Goal: Obtain resource: Download file/media

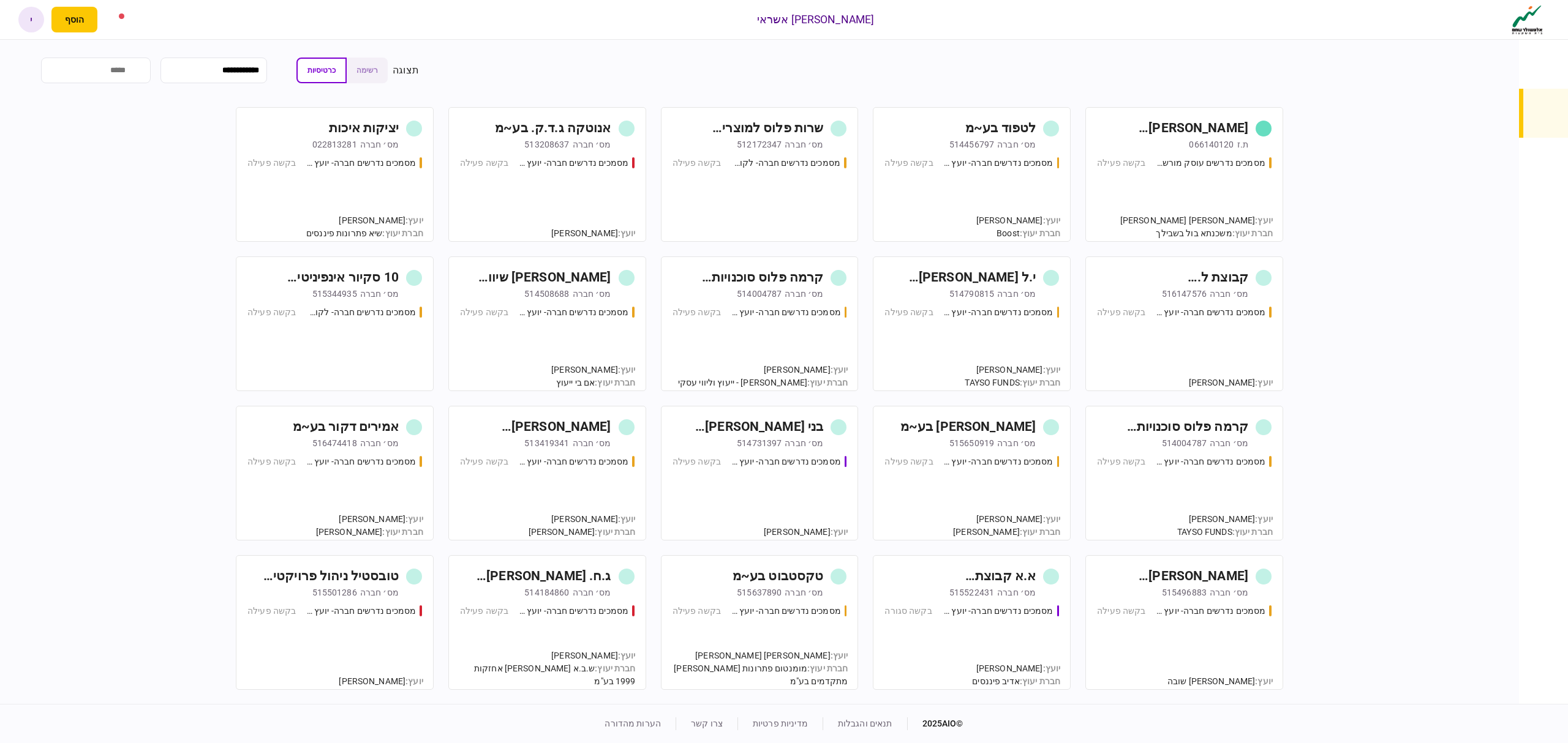
click at [1227, 180] on div "מסמכים נדרשים עוסק מורשה - יועץ בקשה פעילה" at bounding box center [1184, 193] width 174 height 74
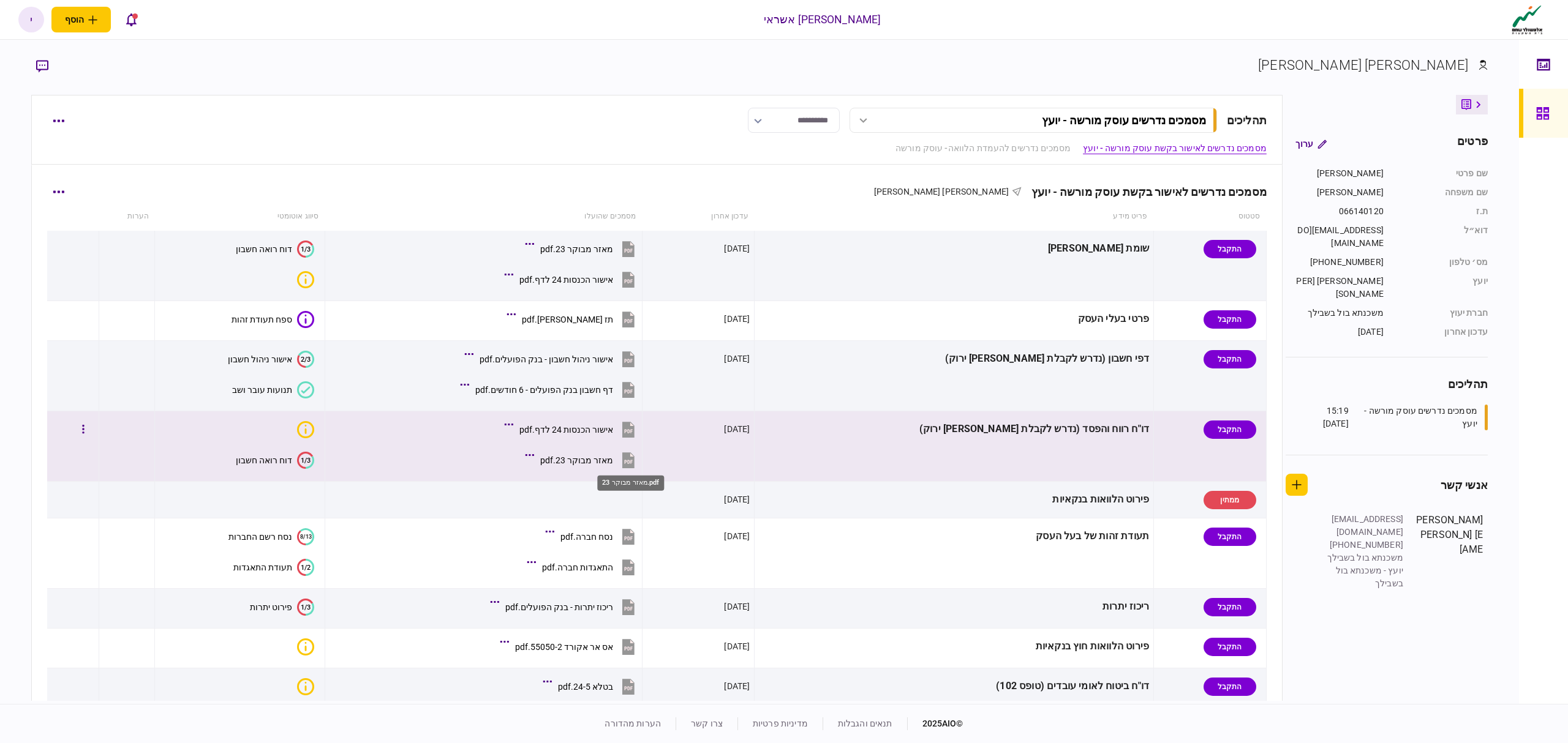
click at [613, 461] on div "מאזר מבוקר 23.pdf" at bounding box center [576, 460] width 73 height 10
click at [613, 429] on div "אישור הכנסות 24 לדף.pdf" at bounding box center [566, 429] width 94 height 10
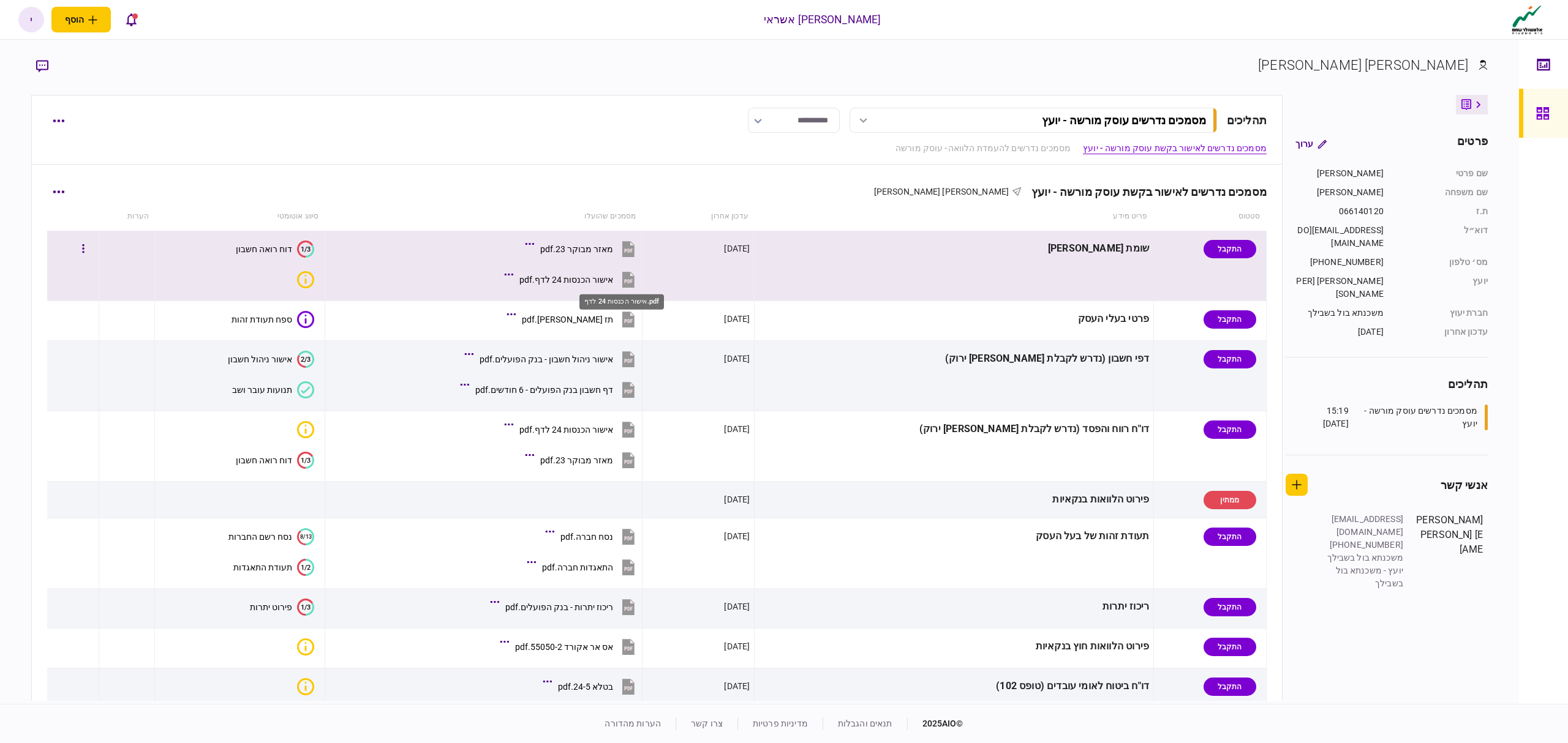
click at [613, 282] on div "אישור הכנסות 24 לדף.pdf" at bounding box center [566, 280] width 94 height 10
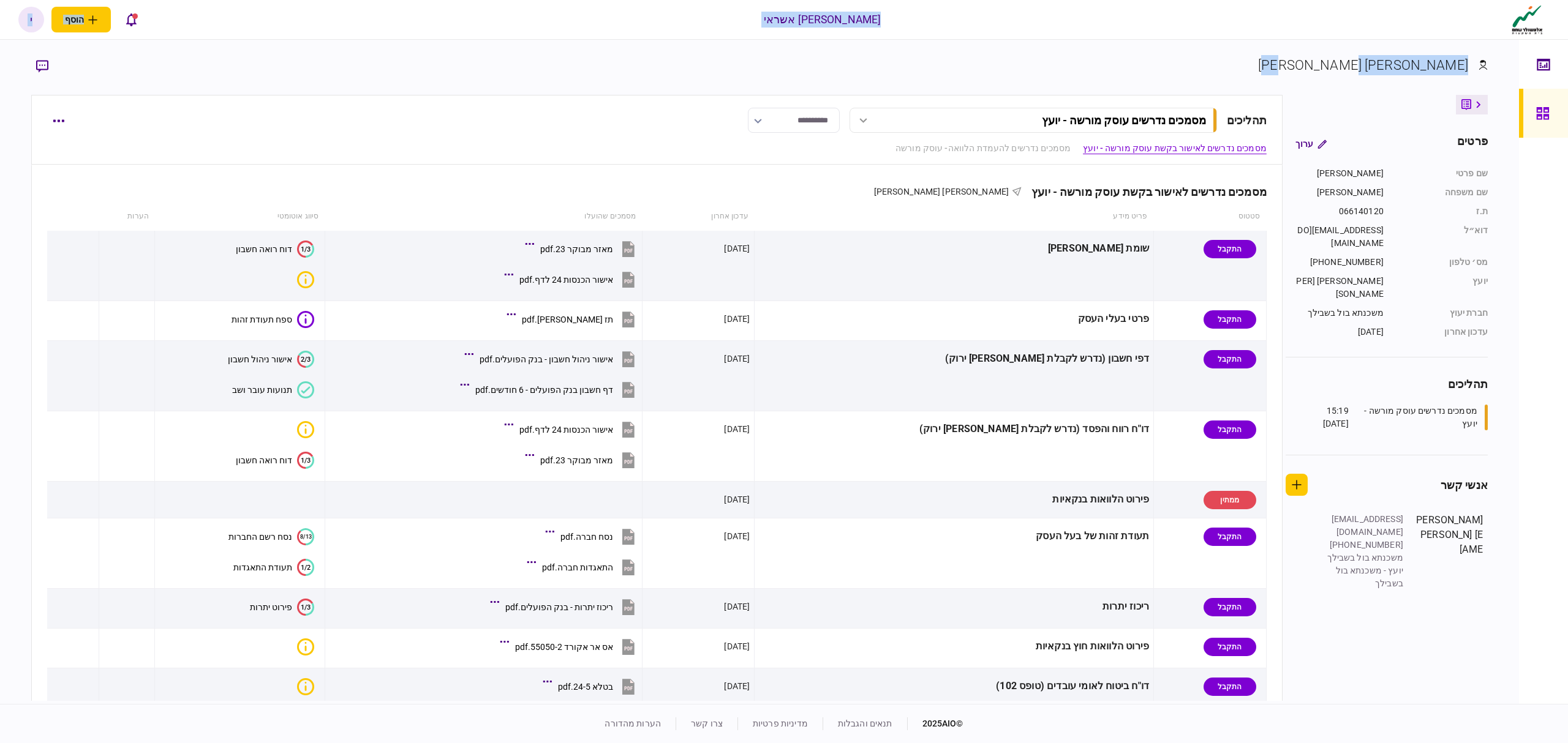
drag, startPoint x: 930, startPoint y: 18, endPoint x: 858, endPoint y: 76, distance: 92.5
click at [858, 76] on div "אלטשולר שחם אשראי הוסף לקוח עסקי לקוח פרטי י י [PERSON_NAME] [PERSON_NAME][EMAI…" at bounding box center [784, 371] width 1568 height 743
click at [858, 76] on section "[PERSON_NAME] [PERSON_NAME]" at bounding box center [759, 75] width 1456 height 40
drag, startPoint x: 1010, startPoint y: 69, endPoint x: 843, endPoint y: 76, distance: 167.1
click at [843, 76] on section "[PERSON_NAME] [PERSON_NAME]" at bounding box center [759, 75] width 1456 height 40
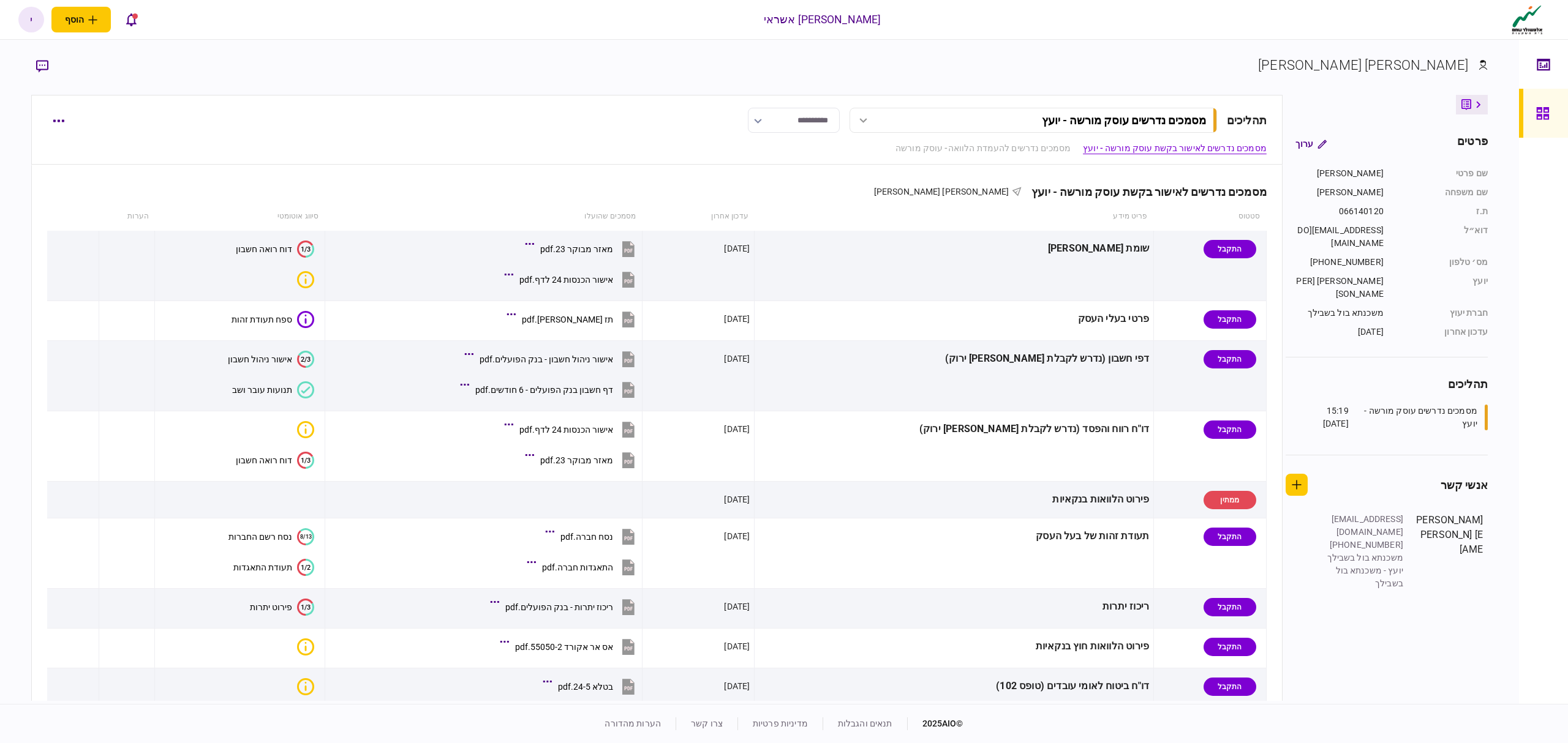
click at [829, 78] on section "[PERSON_NAME] [PERSON_NAME]" at bounding box center [759, 75] width 1456 height 40
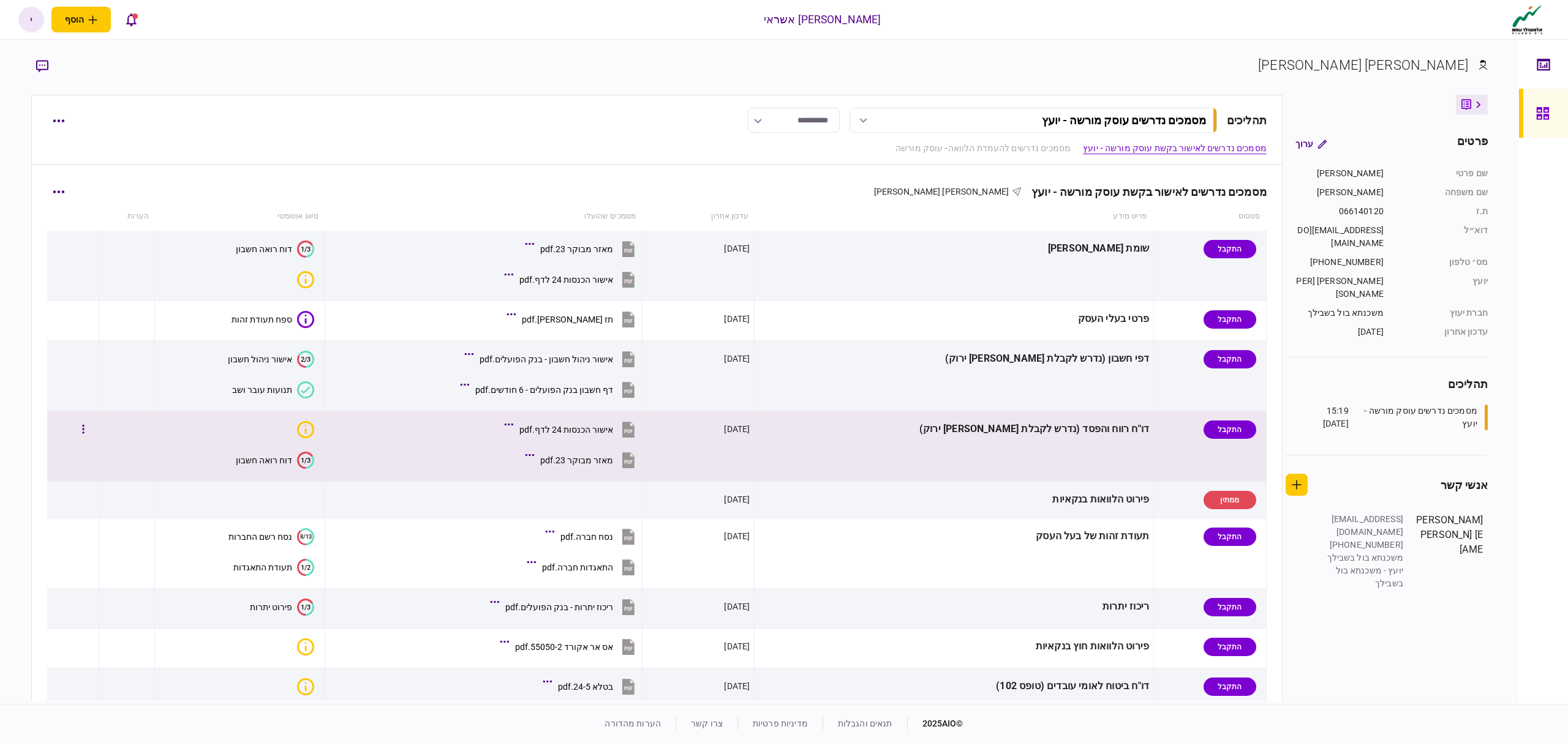
click at [613, 464] on div "מאזר מבוקר 23.pdf" at bounding box center [576, 460] width 73 height 10
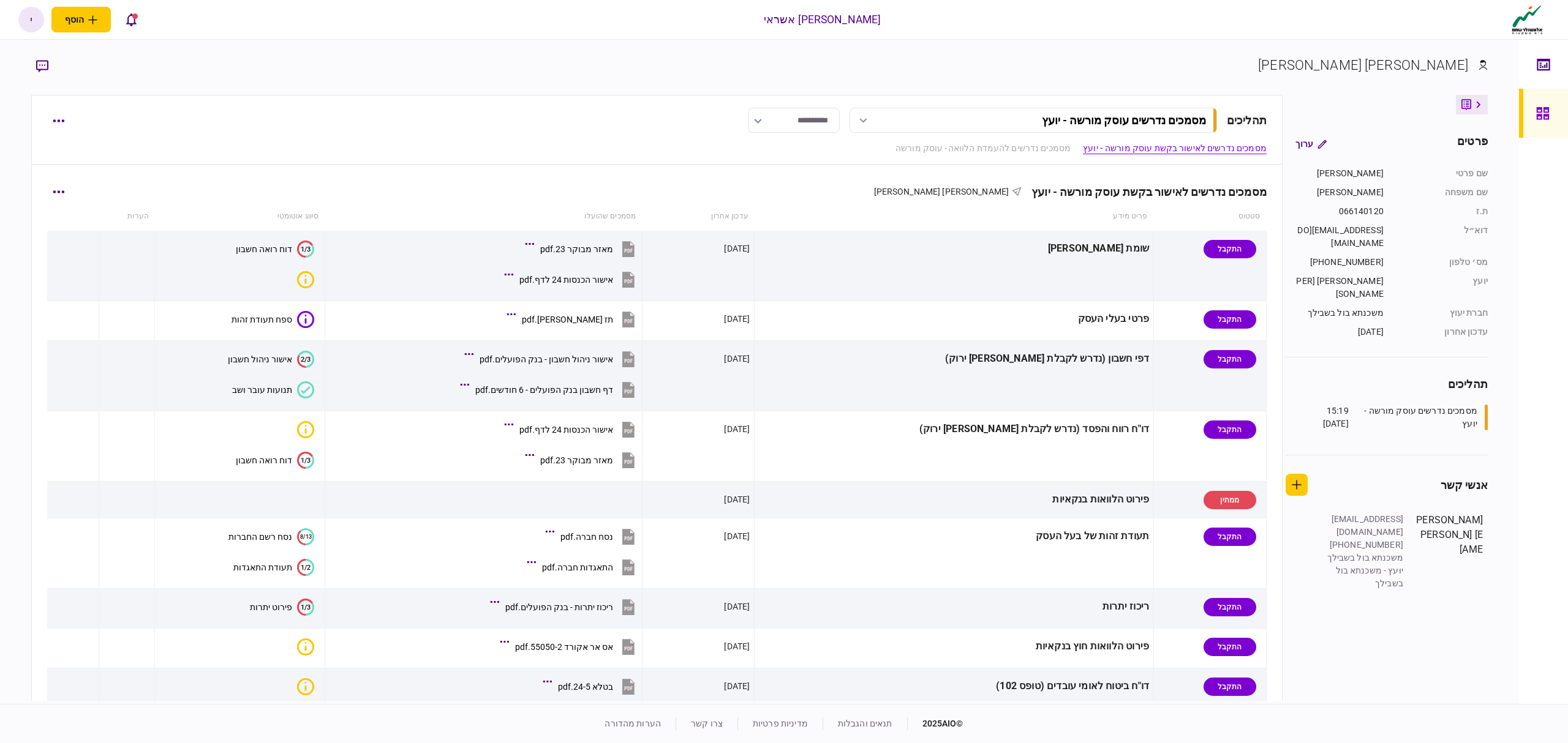
drag, startPoint x: 740, startPoint y: 172, endPoint x: 675, endPoint y: 183, distance: 65.9
click at [677, 182] on section "מסמכים נדרשים לאישור בקשת עוסק מורשה - יועץ [PERSON_NAME] [PERSON_NAME] סטטוס פ…" at bounding box center [657, 615] width 1251 height 901
